Goal: Task Accomplishment & Management: Use online tool/utility

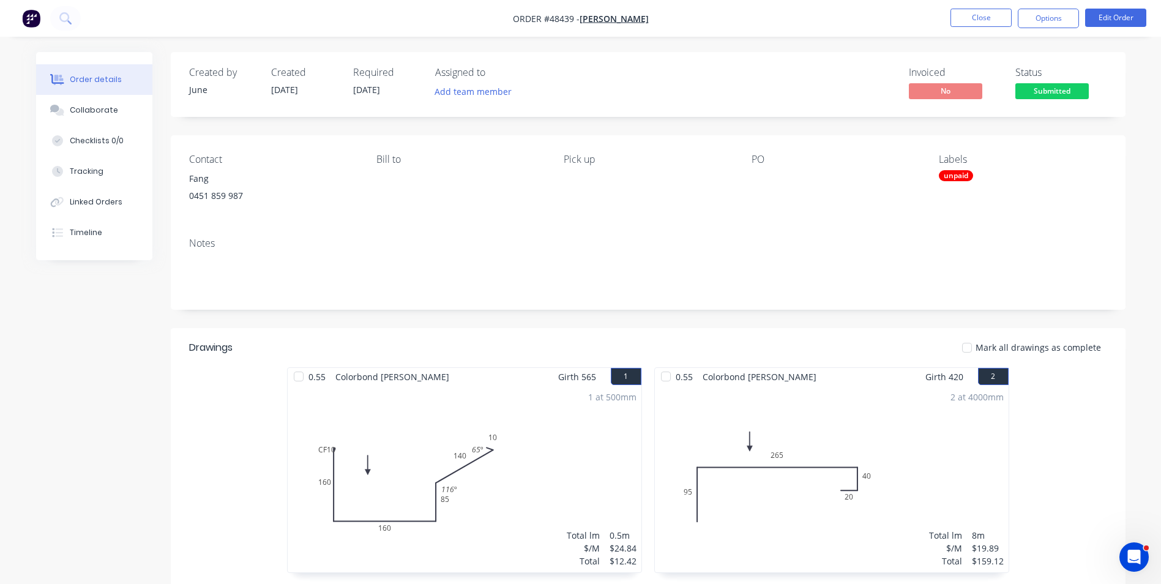
click at [190, 476] on div "0.55 Colorbond Shale Grey Girth 565 1 0 CF 10 160 160 85 140 10 116 º 65 º 0 CF…" at bounding box center [648, 585] width 955 height 436
click at [977, 17] on button "Close" at bounding box center [980, 18] width 61 height 18
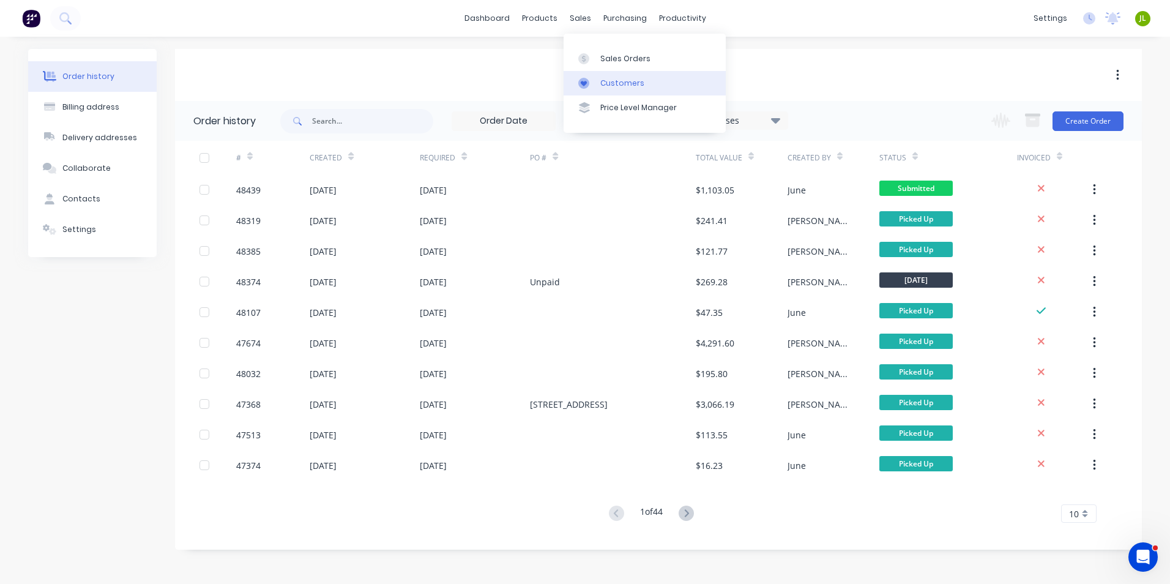
click at [593, 89] on link "Customers" at bounding box center [645, 83] width 162 height 24
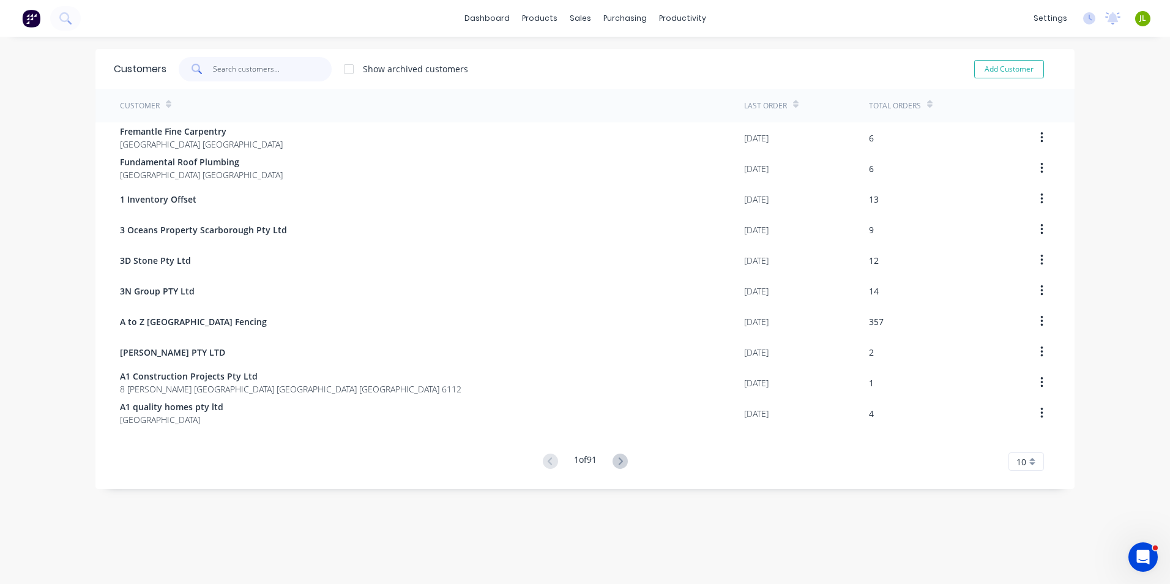
click at [280, 67] on input "text" at bounding box center [272, 69] width 119 height 24
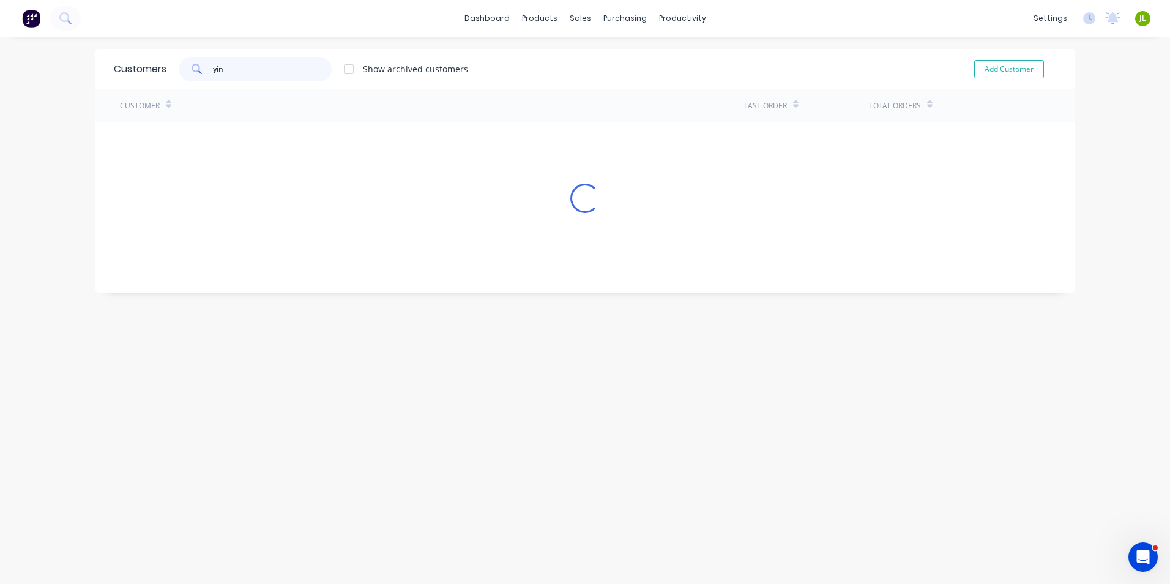
type input "yin"
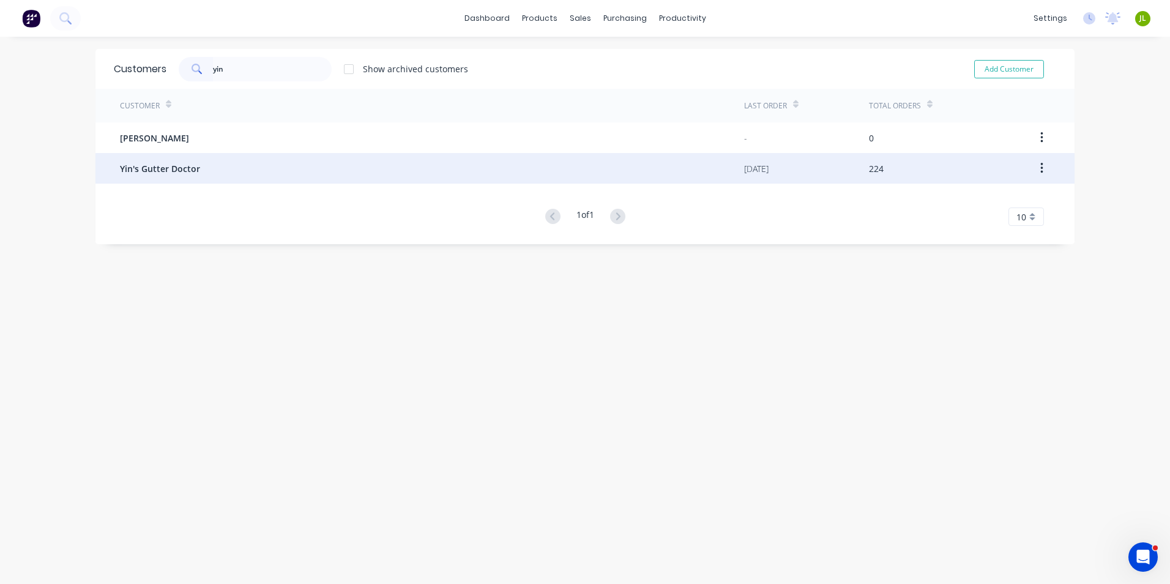
click at [237, 158] on div "Yin's Gutter Doctor" at bounding box center [432, 168] width 624 height 31
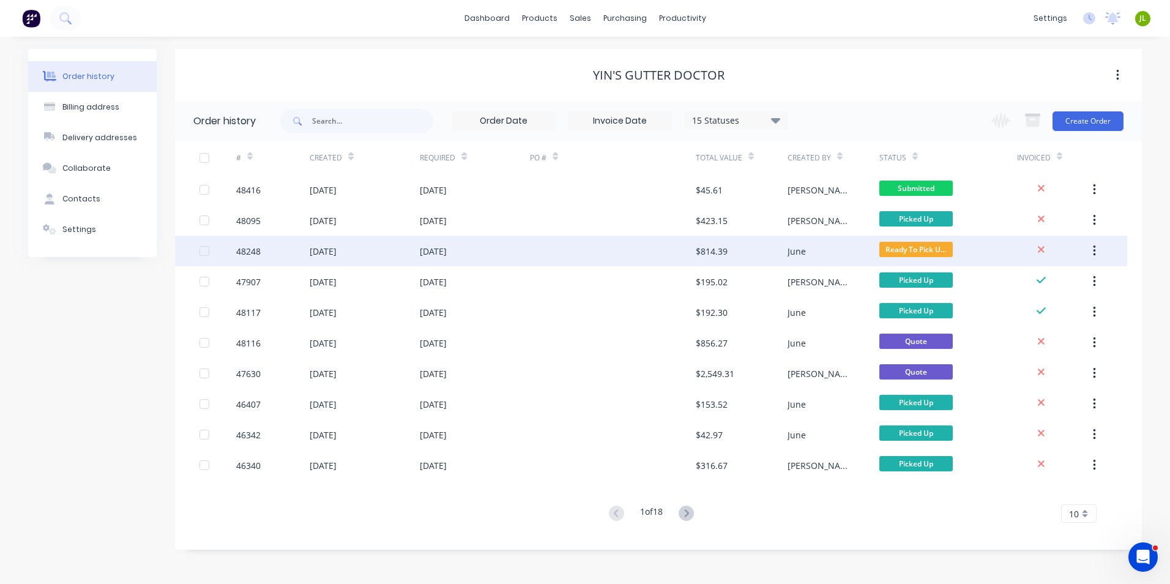
click at [709, 257] on div "$814.39" at bounding box center [712, 251] width 32 height 13
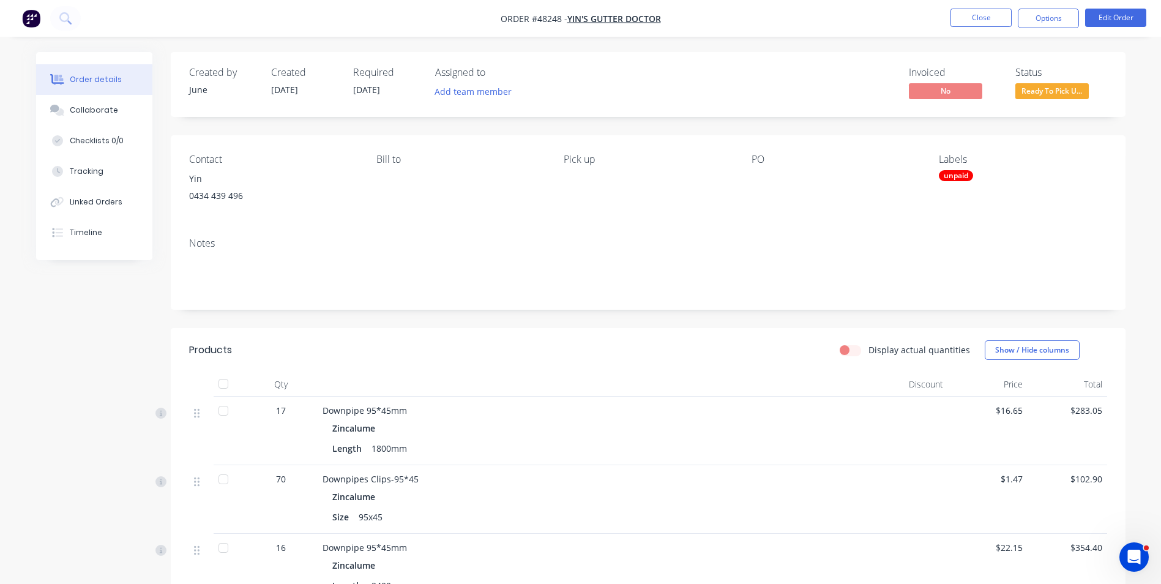
click at [737, 199] on div "Contact Yin 0434 439 496 Bill to Pick up PO Labels unpaid" at bounding box center [648, 181] width 955 height 92
click at [979, 14] on button "Close" at bounding box center [980, 18] width 61 height 18
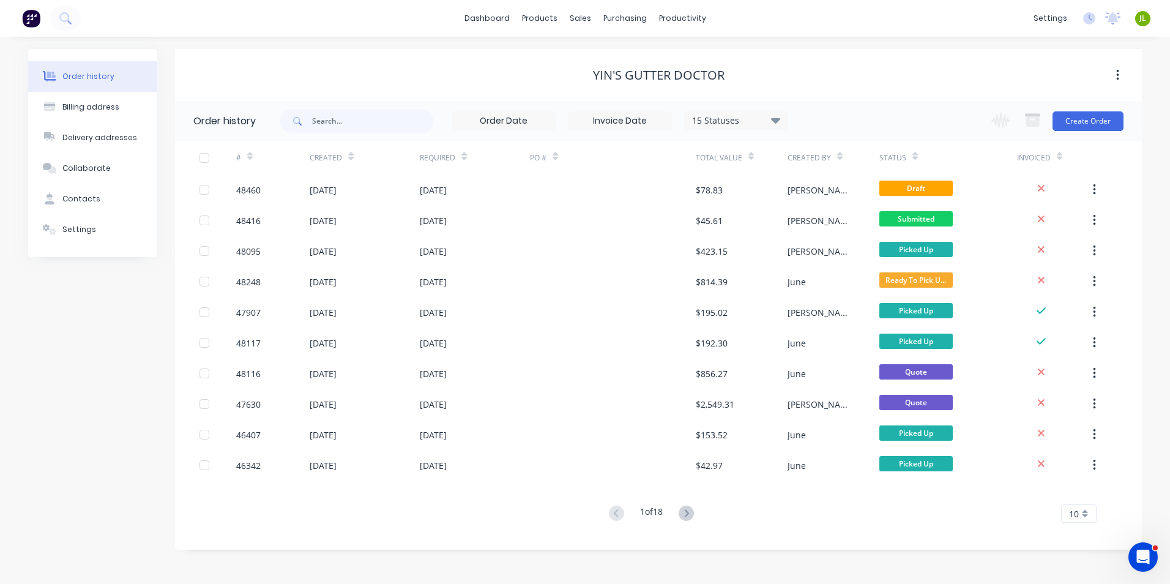
click at [526, 68] on div "Yin's Gutter Doctor" at bounding box center [658, 75] width 967 height 15
click at [483, 40] on div "Order history Billing address Delivery addresses Collaborate Contacts Settings …" at bounding box center [585, 310] width 1170 height 547
click at [546, 31] on div "dashboard products sales purchasing productivity dashboard products Product Cat…" at bounding box center [585, 18] width 1170 height 37
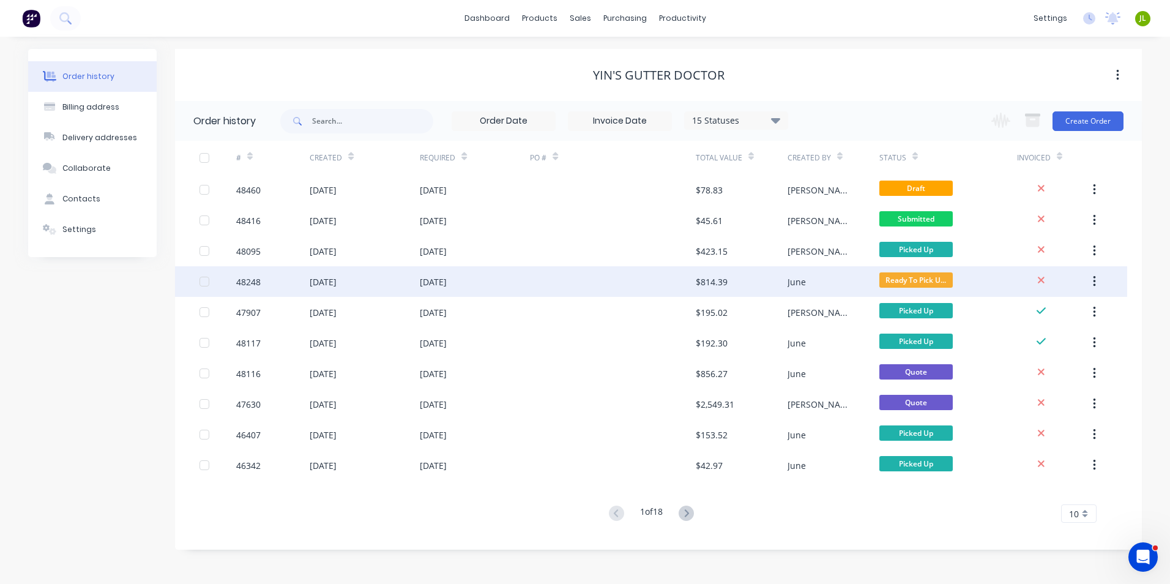
click at [566, 280] on div at bounding box center [612, 281] width 165 height 31
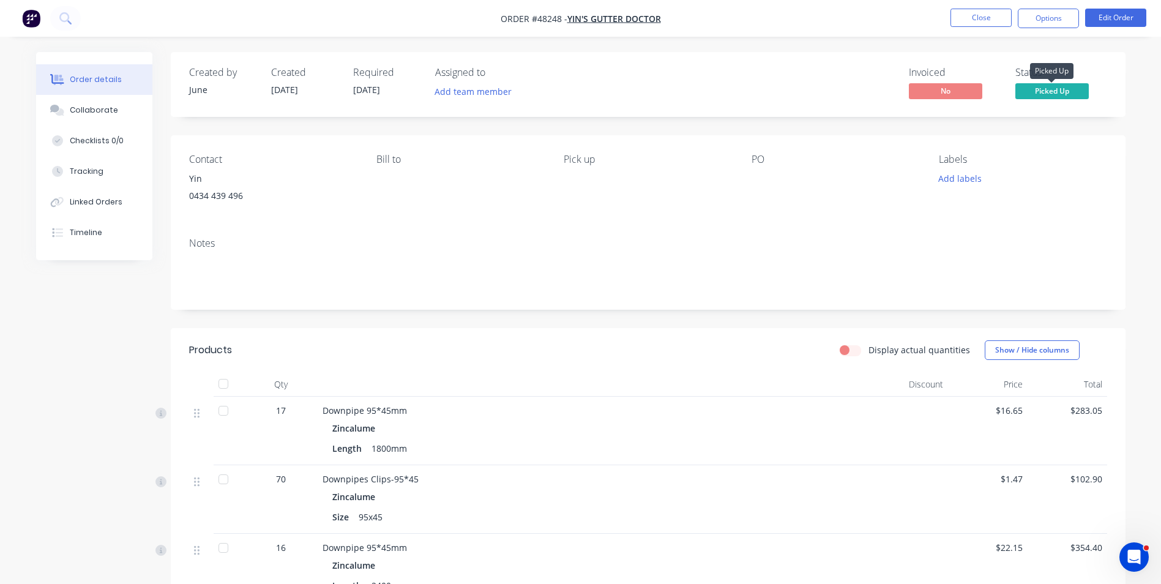
click at [1071, 94] on span "Picked Up" at bounding box center [1051, 90] width 73 height 15
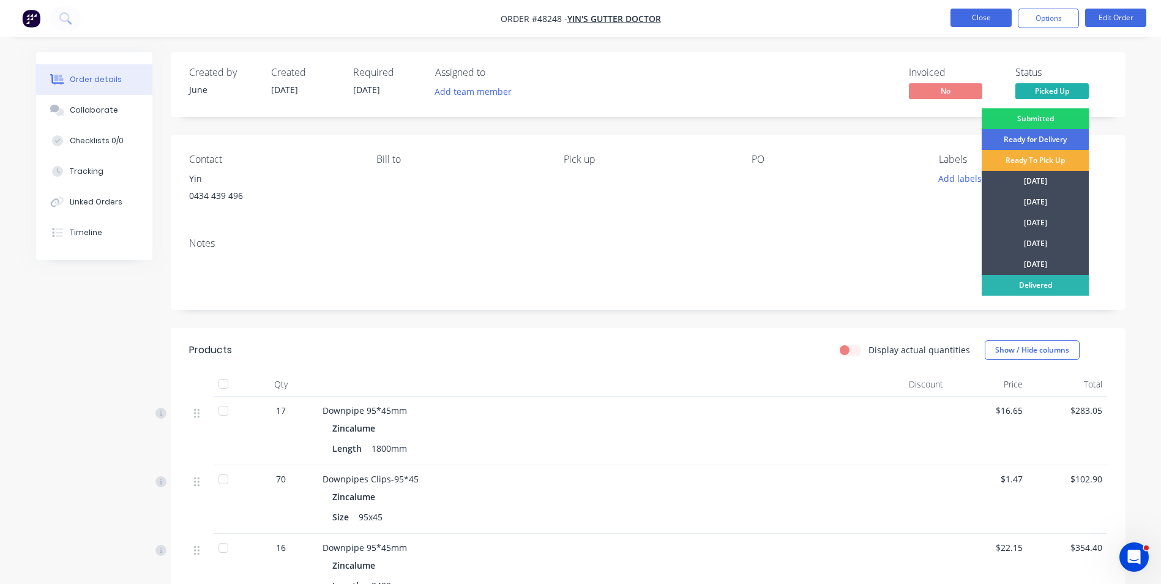
click at [969, 17] on button "Close" at bounding box center [980, 18] width 61 height 18
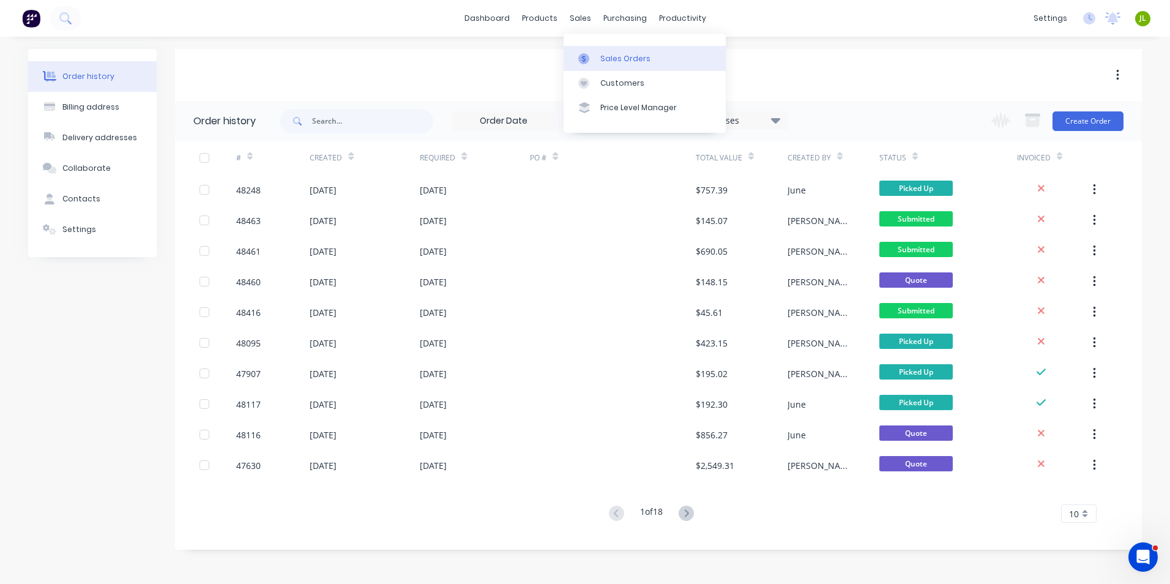
click at [591, 58] on div at bounding box center [587, 58] width 18 height 11
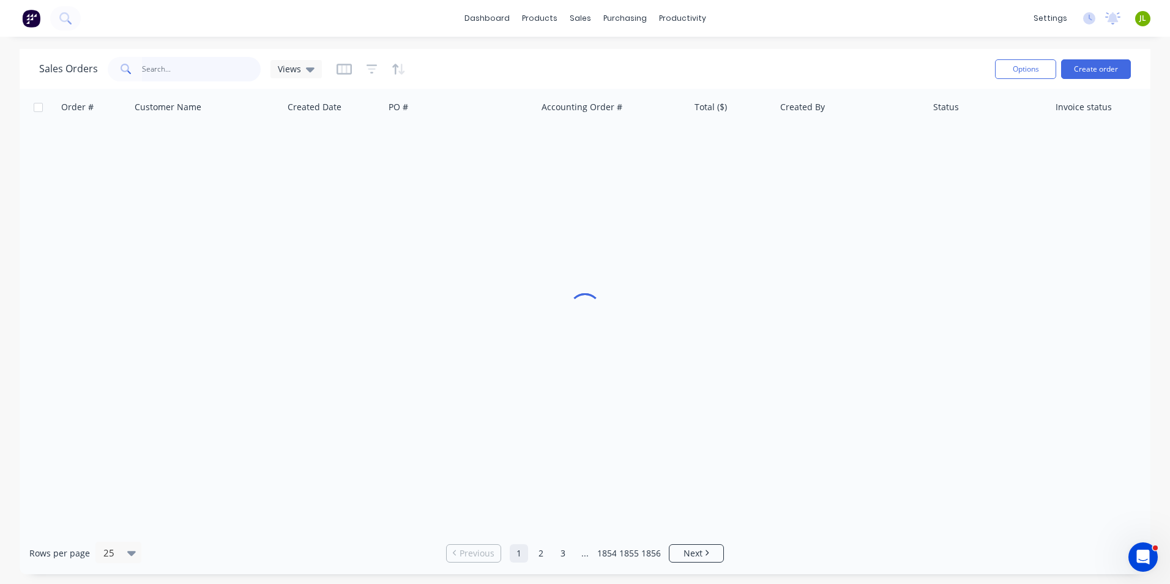
click at [185, 65] on input "text" at bounding box center [201, 69] width 119 height 24
type input "48438"
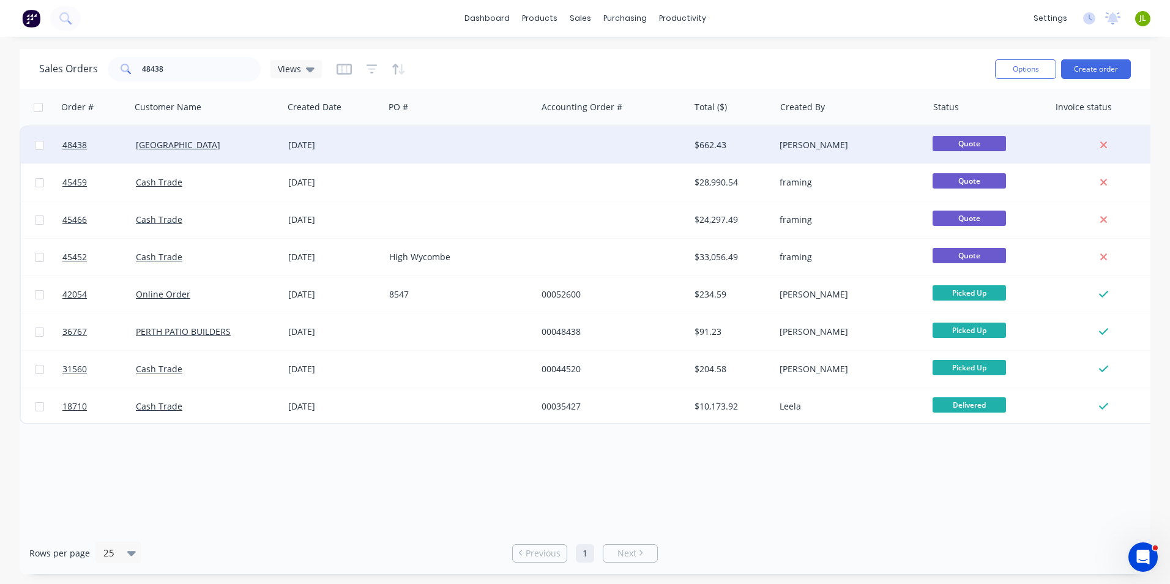
click at [400, 142] on div at bounding box center [460, 145] width 152 height 37
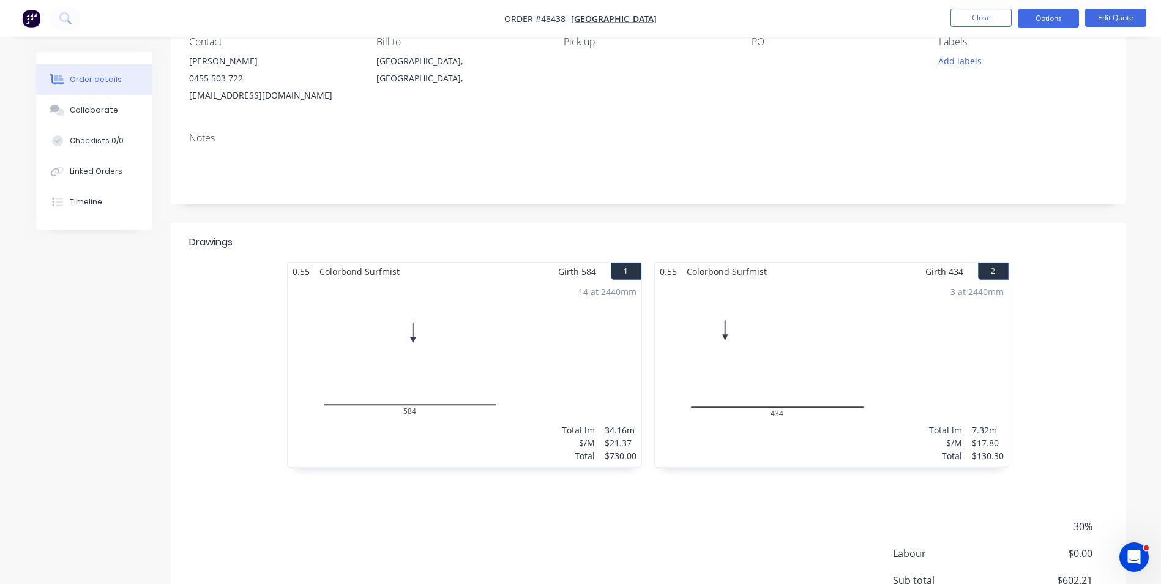
scroll to position [122, 0]
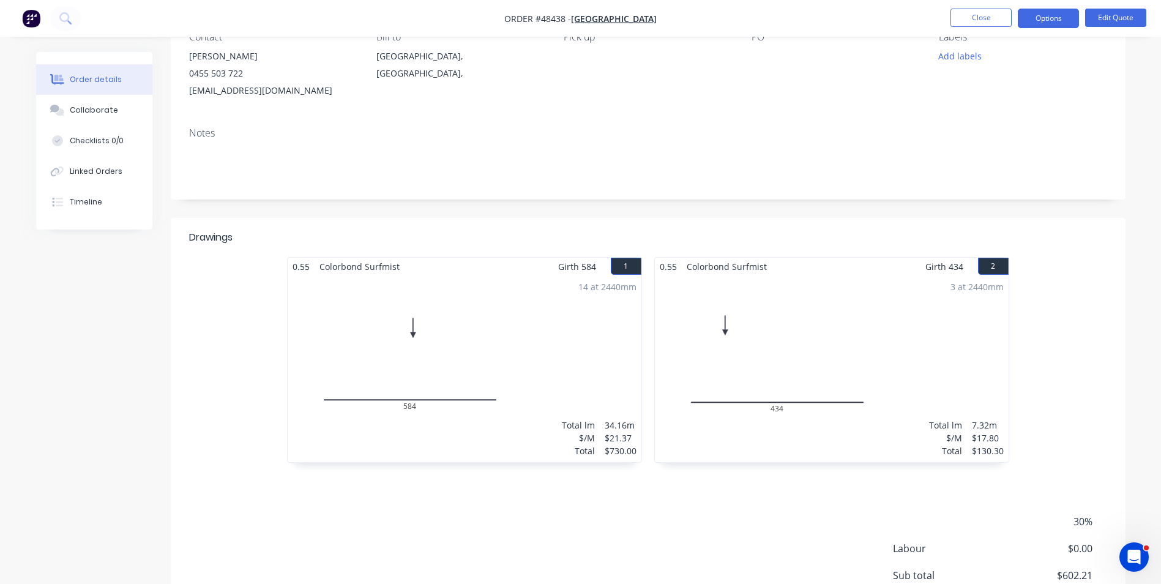
click at [1051, 352] on div "0.55 Colorbond Surfmist Girth 584 1 0 584 0 584 14 at 2440mm Total lm $/M Total…" at bounding box center [648, 366] width 955 height 218
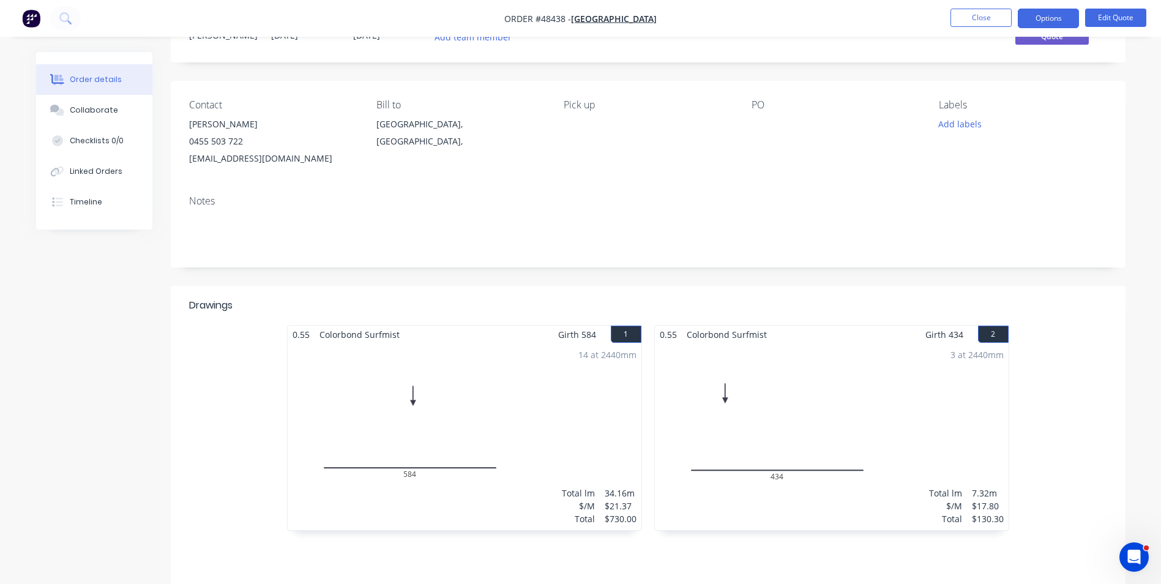
scroll to position [0, 0]
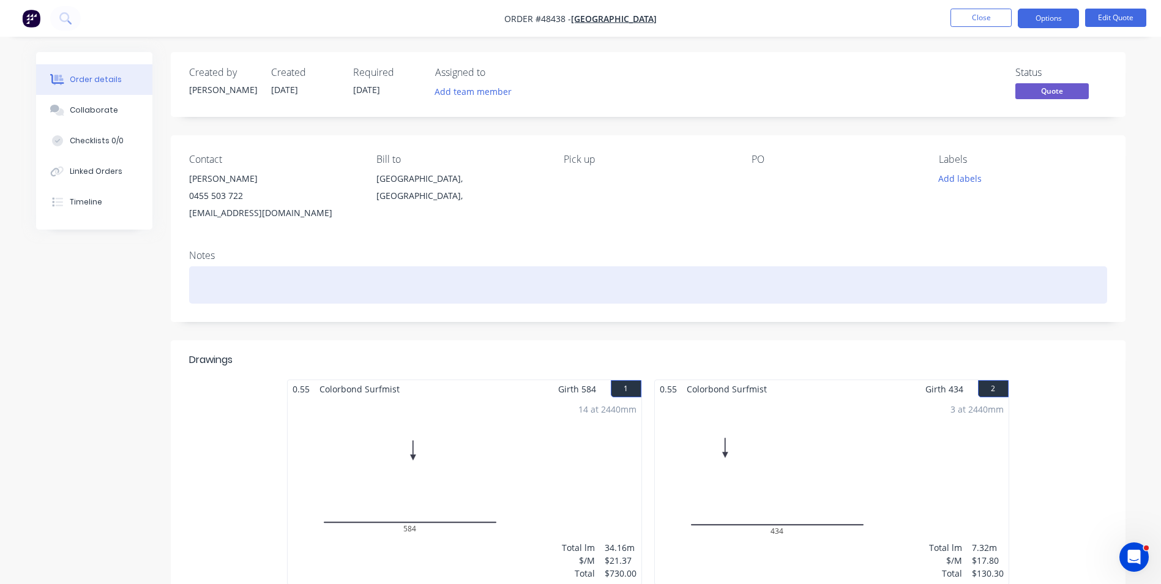
drag, startPoint x: 294, startPoint y: 267, endPoint x: 318, endPoint y: 256, distance: 26.0
click at [294, 267] on div at bounding box center [648, 284] width 918 height 37
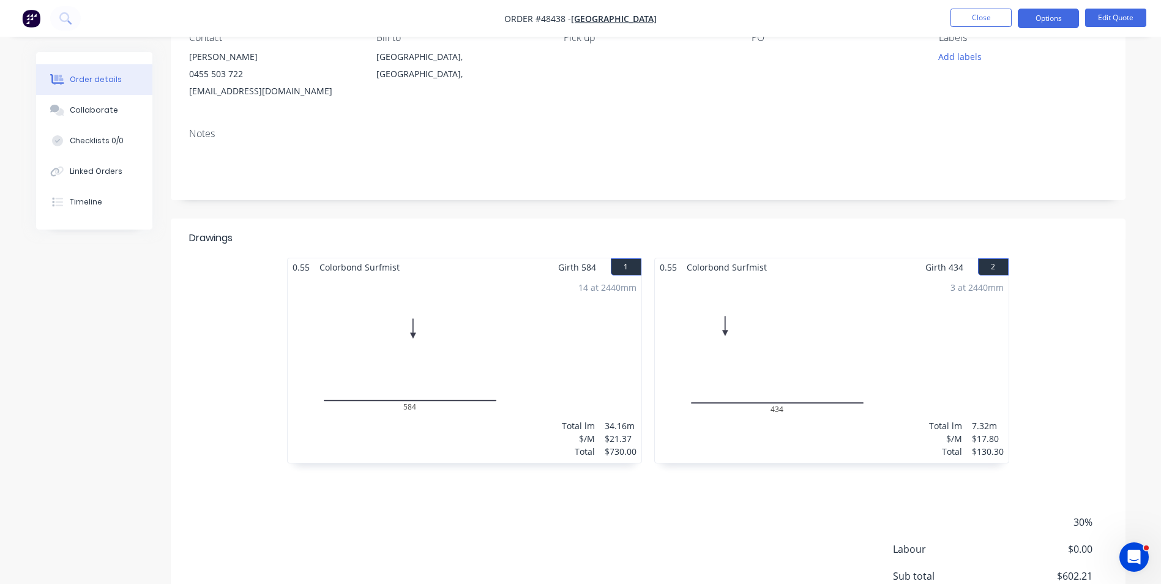
scroll to position [231, 0]
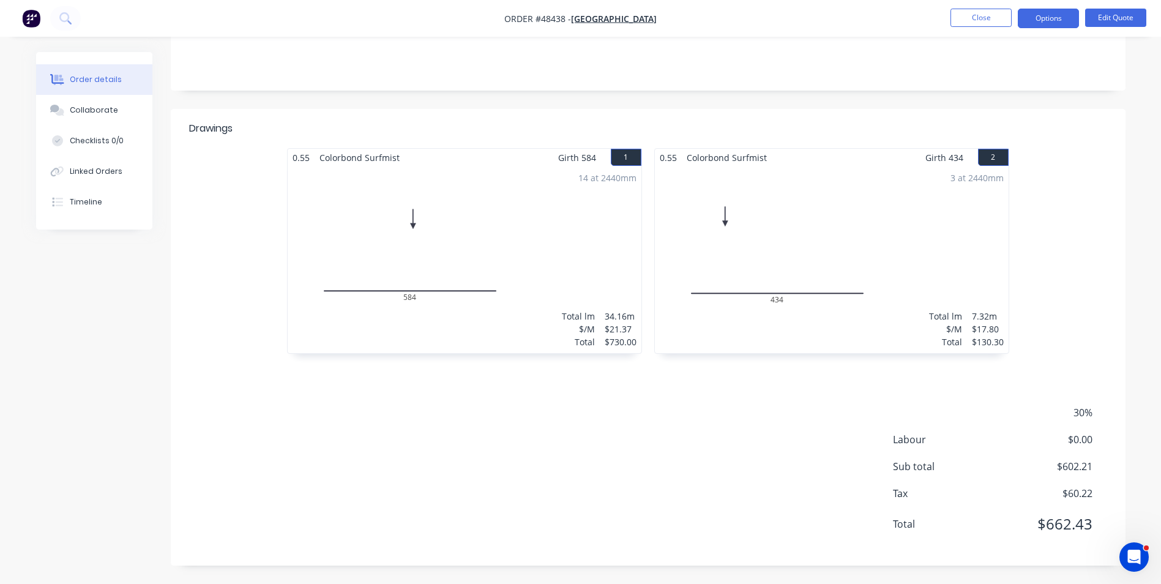
click at [741, 448] on div "30% Labour $0.00 Sub total $602.21 Tax $60.22 Total $662.43" at bounding box center [648, 476] width 918 height 142
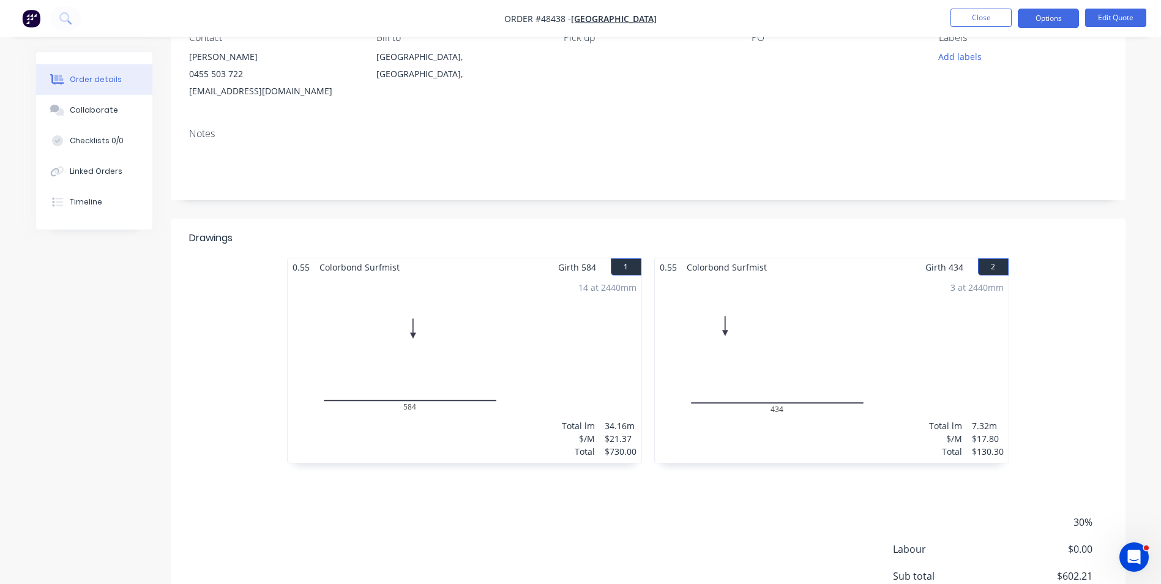
scroll to position [0, 0]
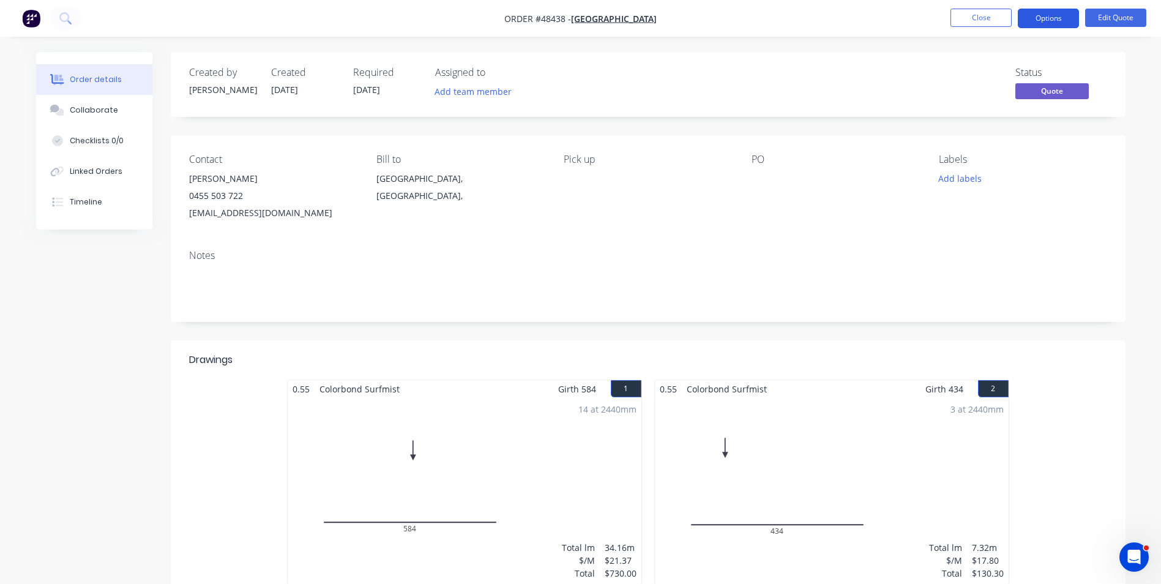
click at [1061, 21] on button "Options" at bounding box center [1048, 19] width 61 height 20
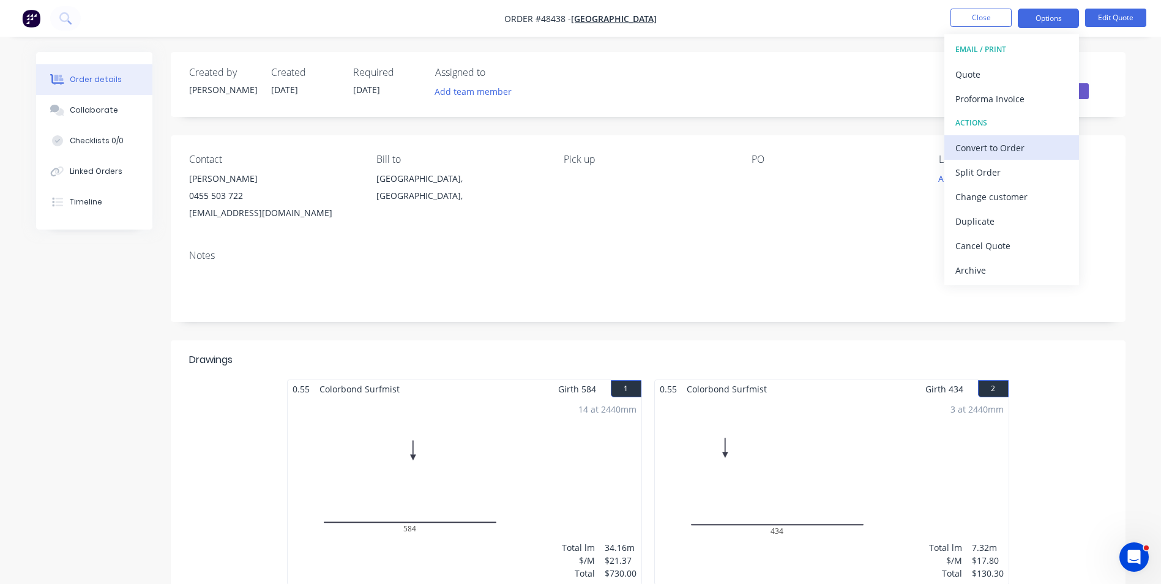
click at [1033, 152] on div "Convert to Order" at bounding box center [1011, 148] width 113 height 18
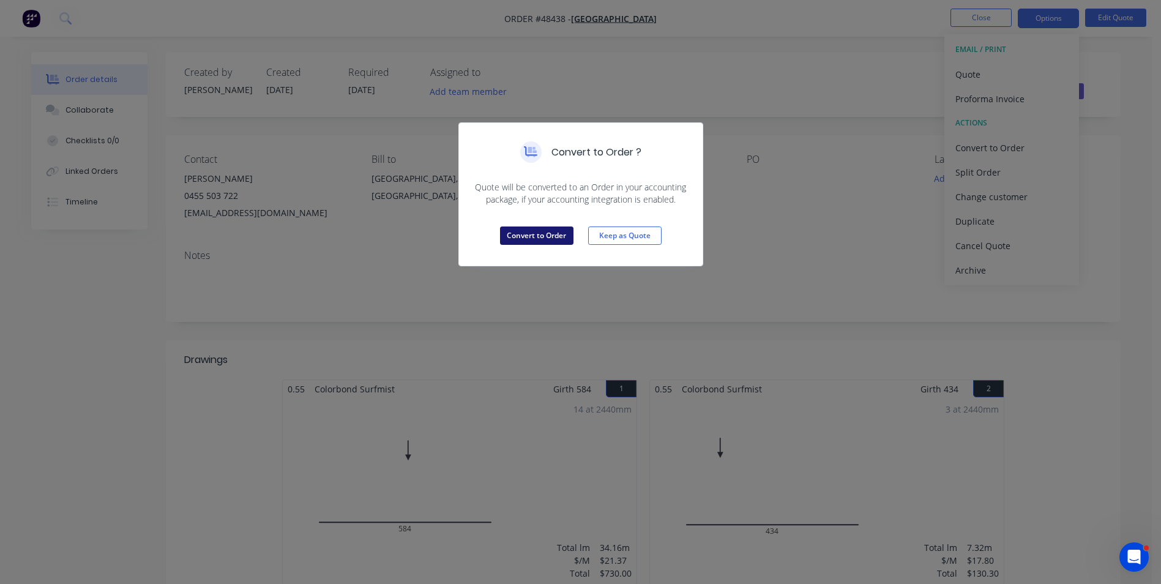
click at [545, 240] on button "Convert to Order" at bounding box center [536, 235] width 73 height 18
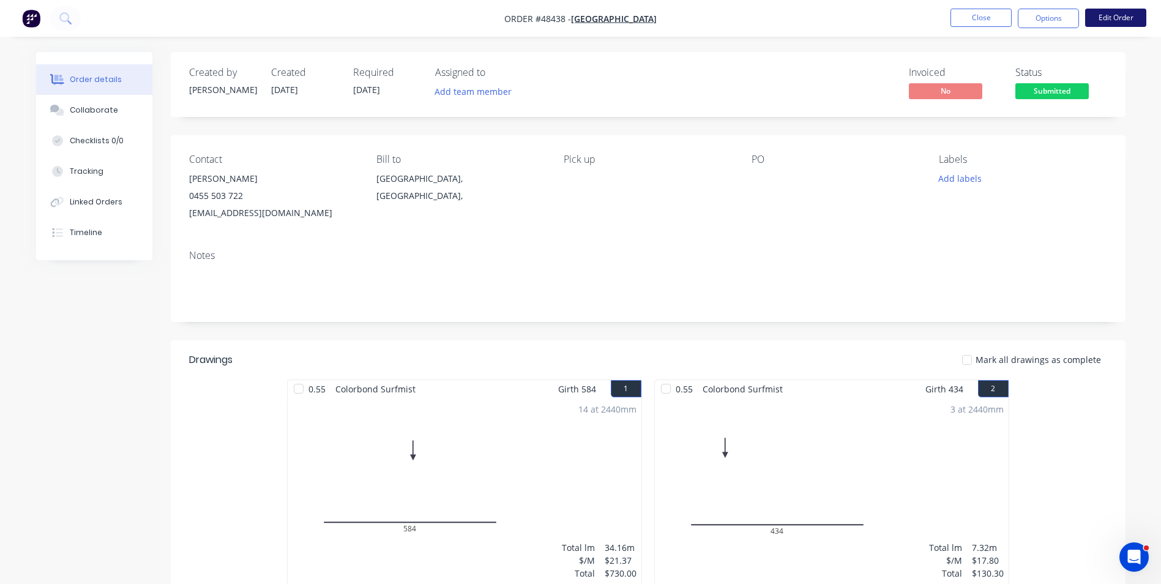
click at [1087, 18] on button "Edit Order" at bounding box center [1115, 18] width 61 height 18
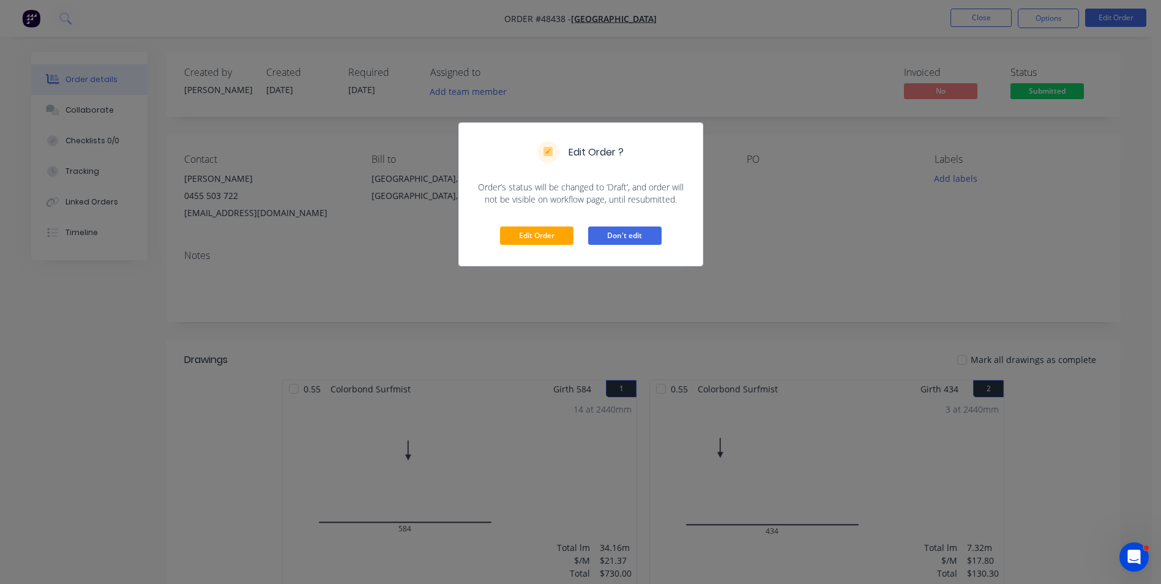
click at [622, 232] on button "Don't edit" at bounding box center [624, 235] width 73 height 18
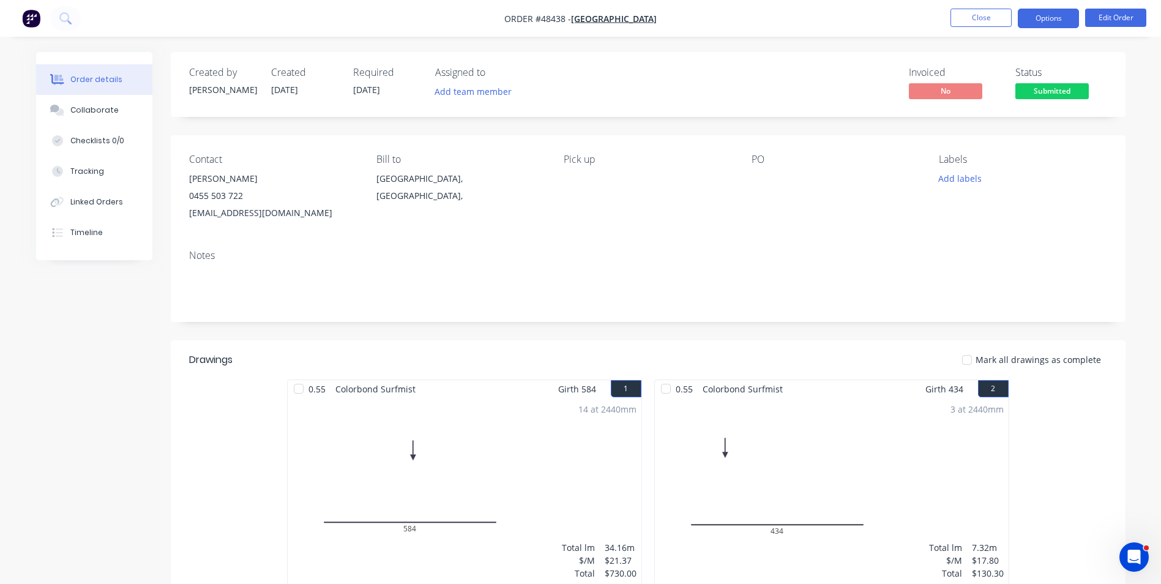
click at [1059, 16] on button "Options" at bounding box center [1048, 19] width 61 height 20
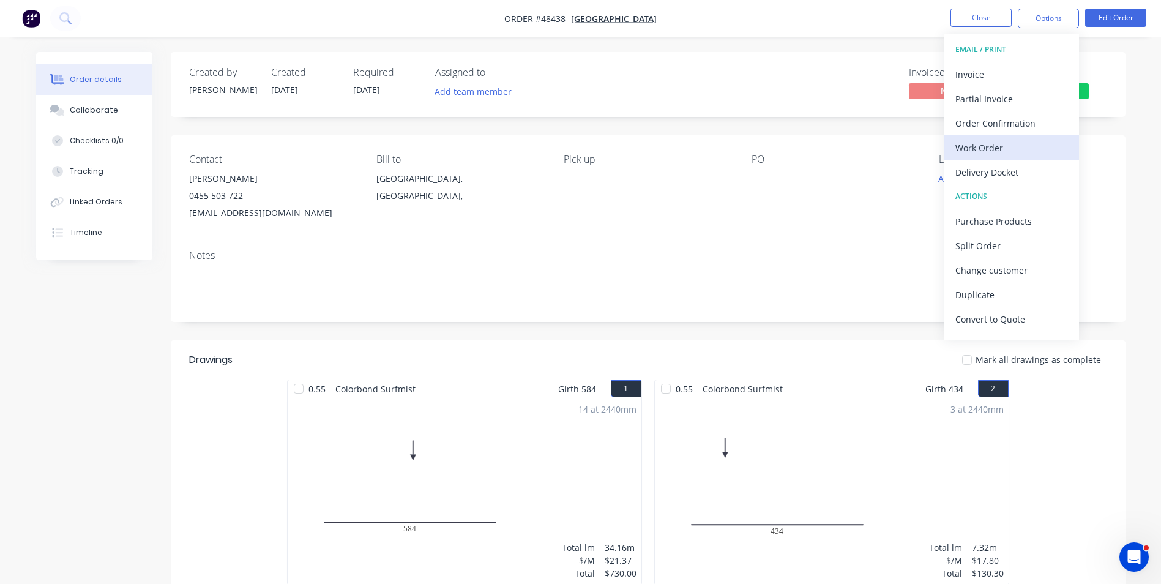
click at [980, 147] on div "Work Order" at bounding box center [1011, 148] width 113 height 18
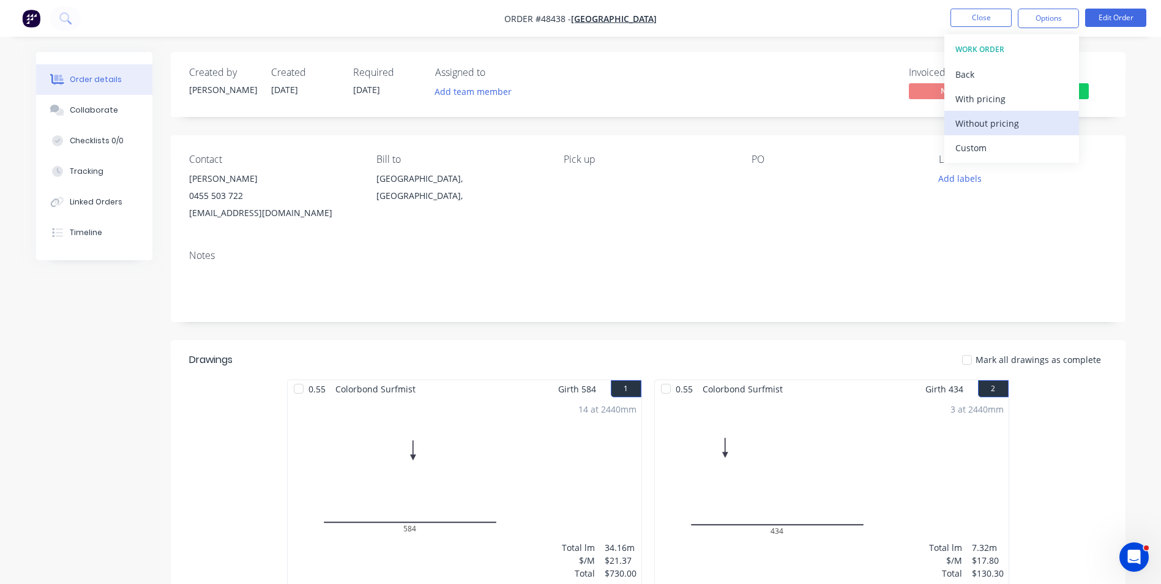
click at [981, 127] on div "Without pricing" at bounding box center [1011, 123] width 113 height 18
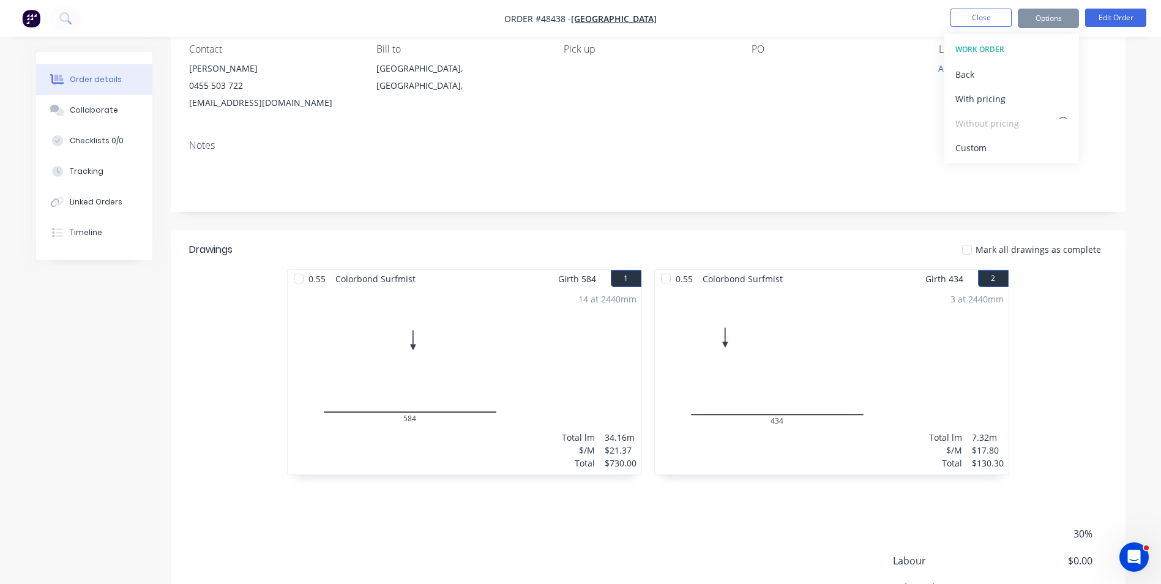
scroll to position [231, 0]
